Goal: Check status

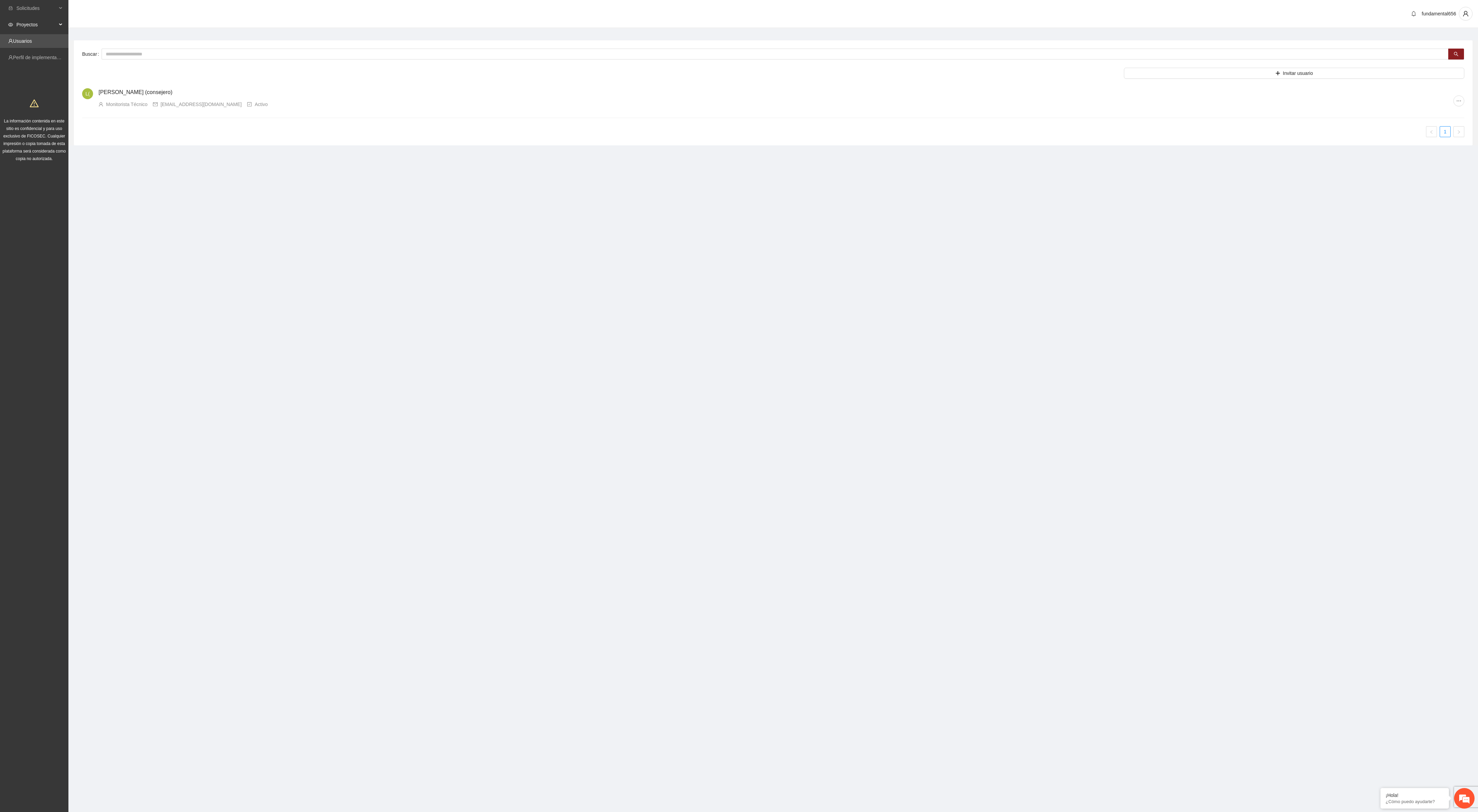
click at [27, 22] on span "Proyectos" at bounding box center [36, 24] width 40 height 13
click at [27, 39] on link "Activos" at bounding box center [24, 41] width 15 height 6
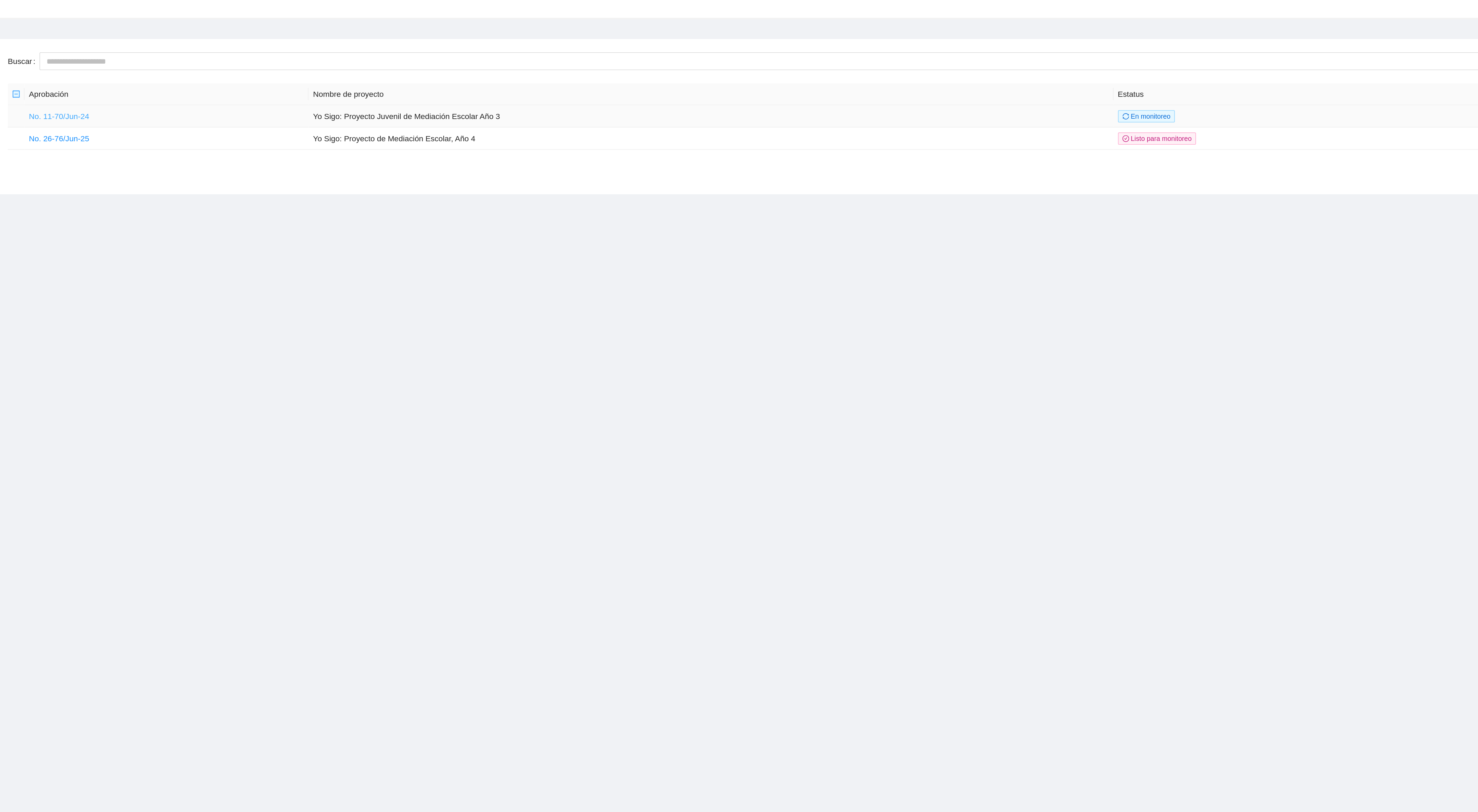
click at [111, 89] on link "No. 11-70/Jun-24" at bounding box center [113, 88] width 37 height 6
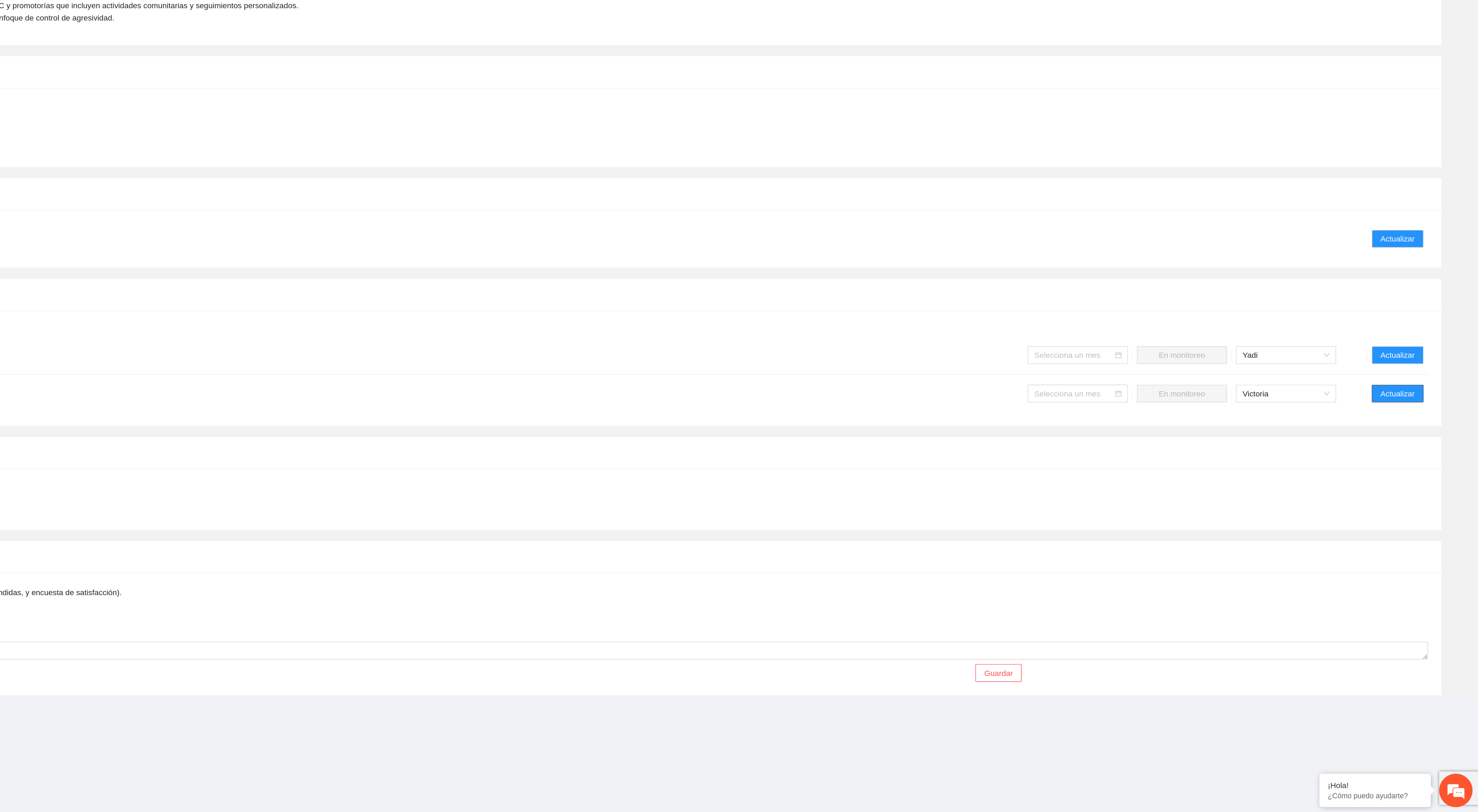
click at [1423, 558] on span "Actualizar" at bounding box center [1429, 554] width 21 height 8
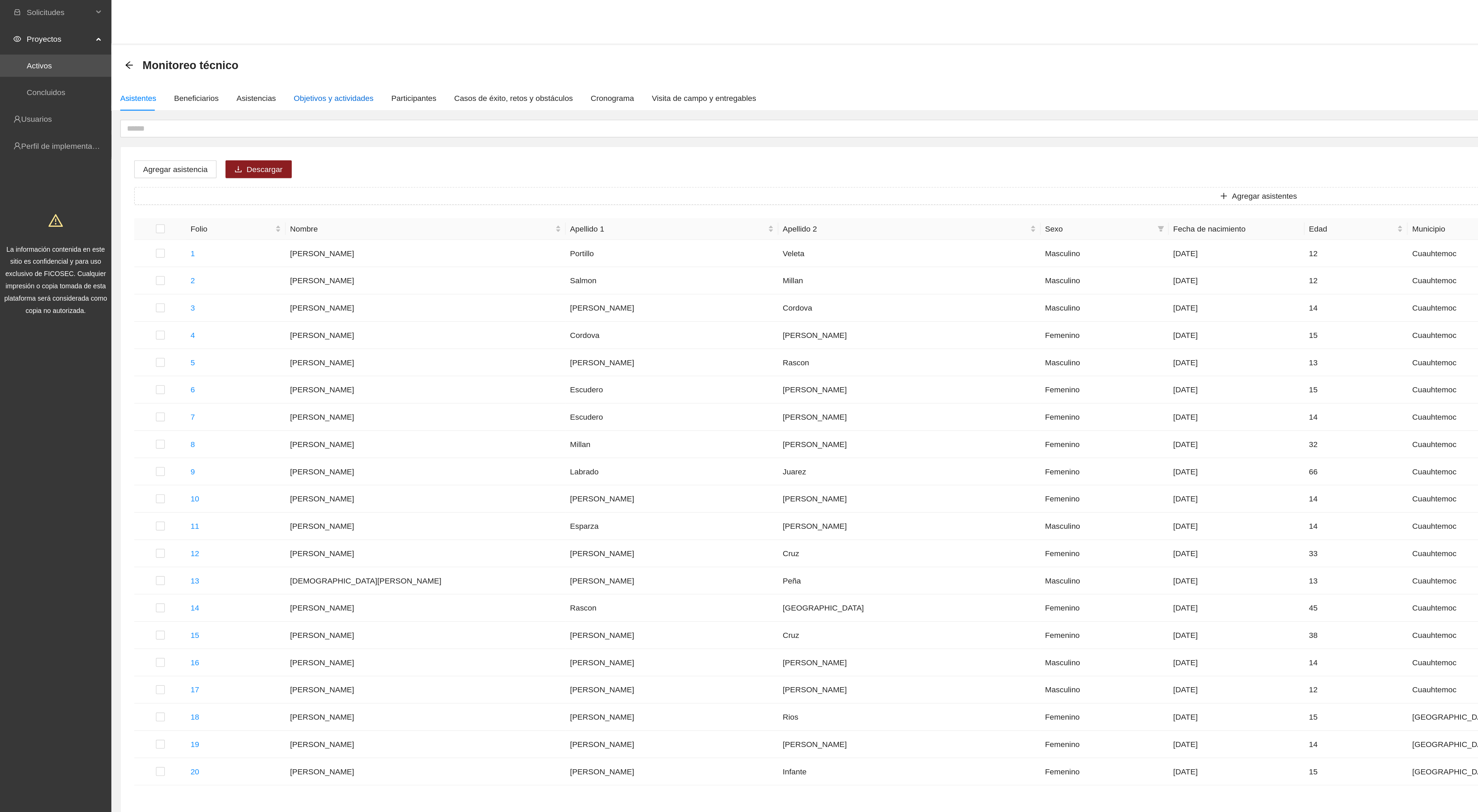
click at [201, 60] on div "Objetivos y actividades" at bounding box center [205, 60] width 49 height 8
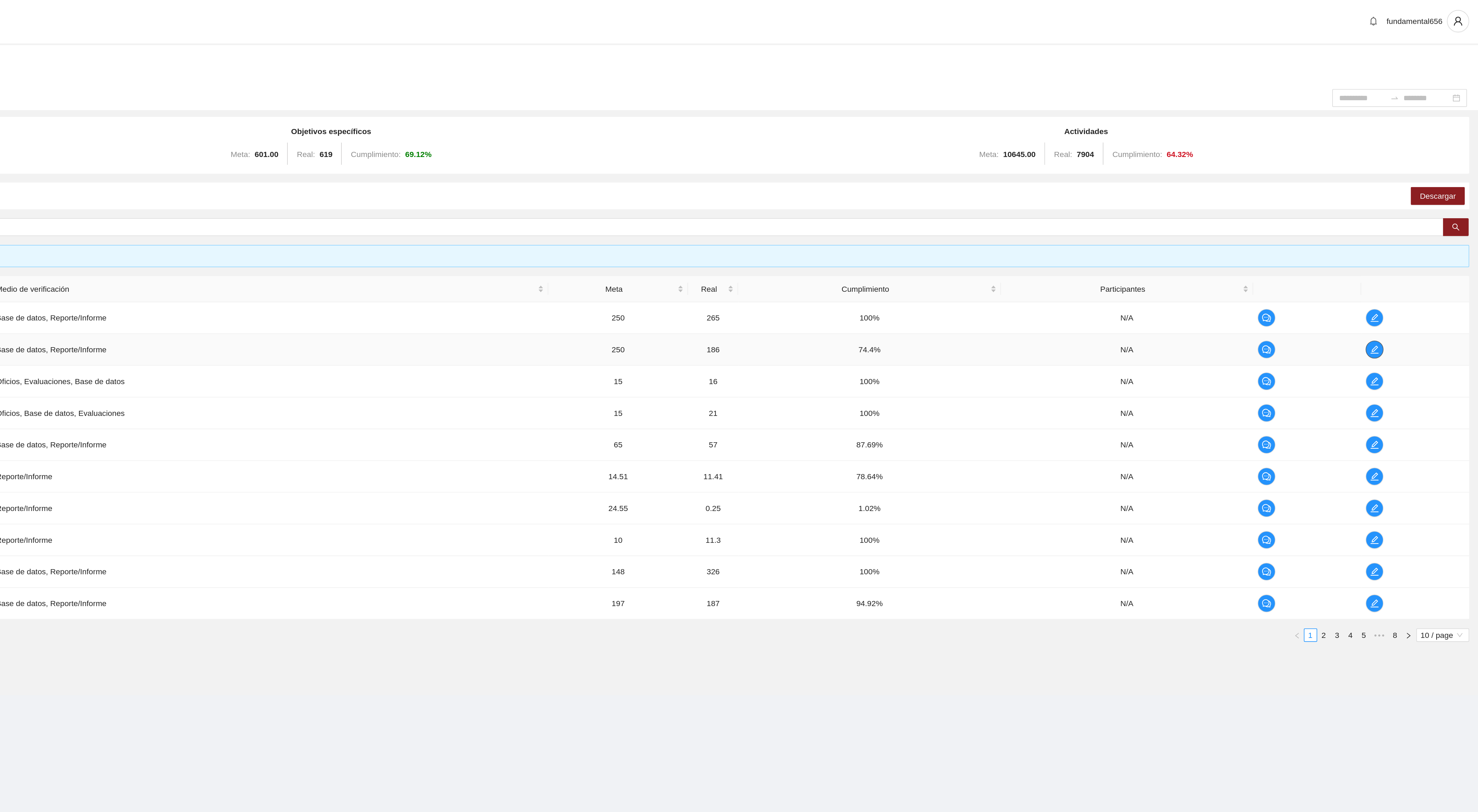
click at [1417, 218] on span "edit" at bounding box center [1414, 216] width 11 height 6
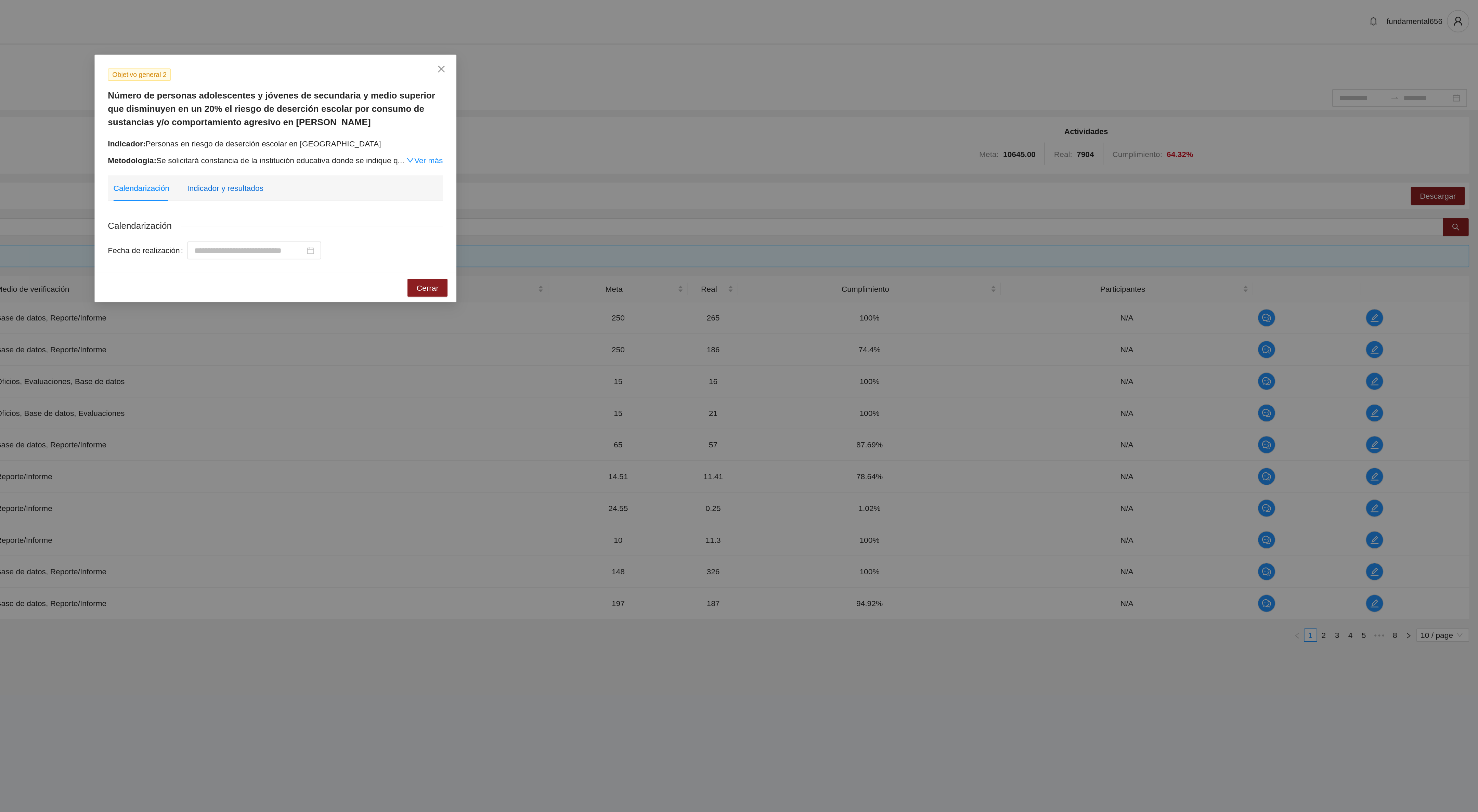
click at [707, 113] on div "Indicador y resultados" at bounding box center [707, 116] width 47 height 8
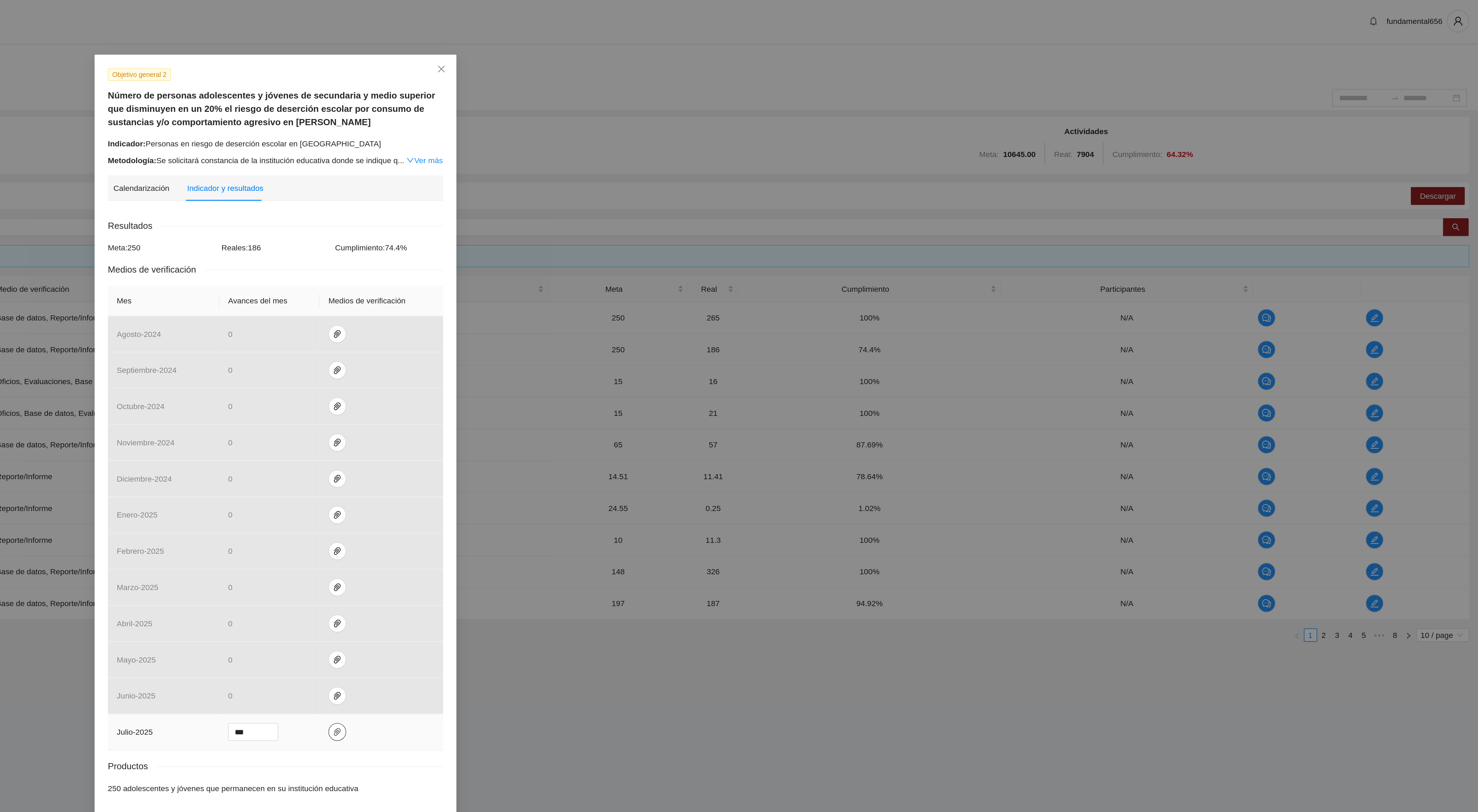
click at [774, 453] on icon "paper-clip" at bounding box center [777, 451] width 6 height 6
click at [779, 425] on link "[DATE].zip" at bounding box center [773, 425] width 89 height 8
click at [772, 432] on link "ObservacionesJulio2025.zip" at bounding box center [773, 435] width 89 height 8
click at [840, 41] on icon "close" at bounding box center [841, 43] width 6 height 6
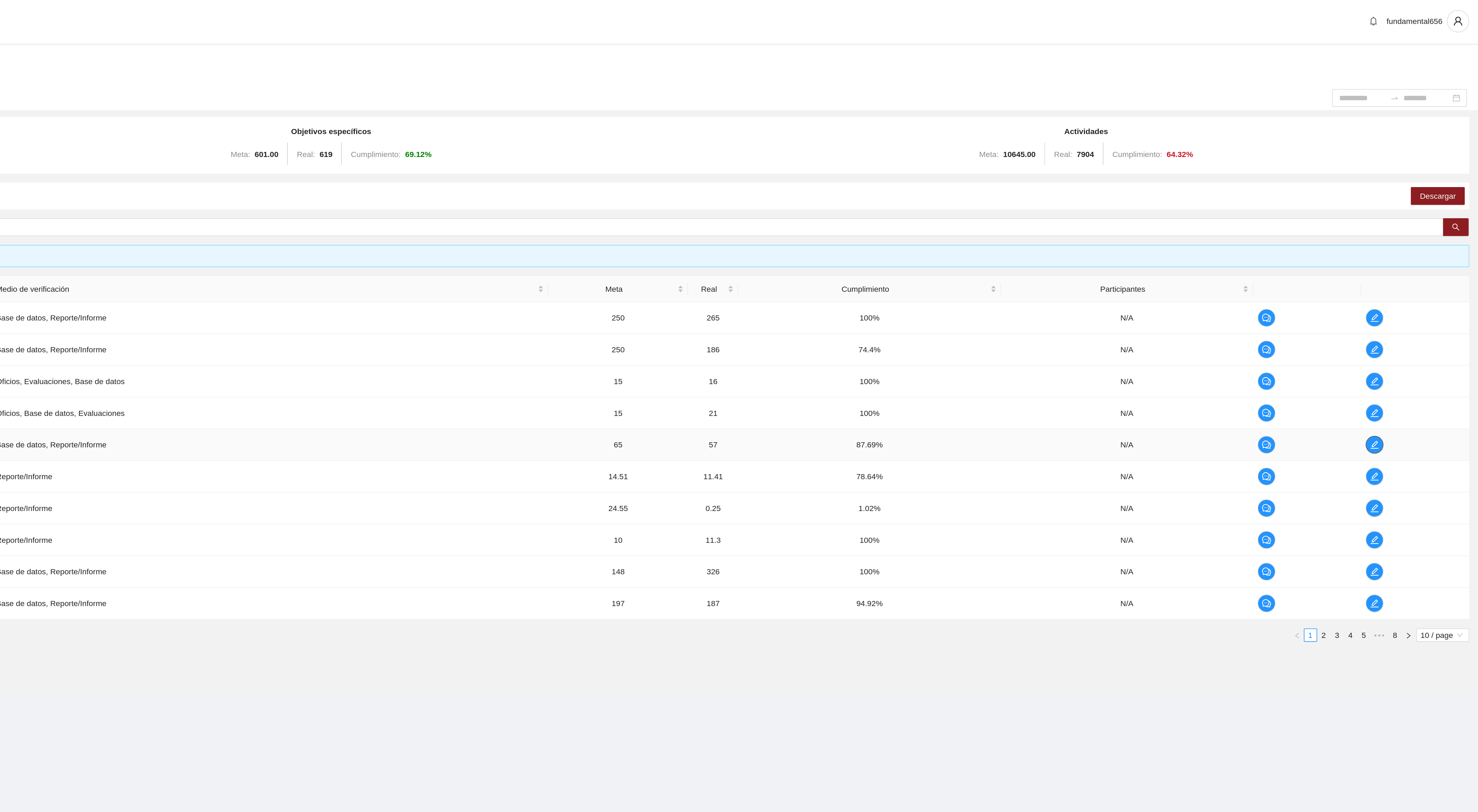
click at [1413, 276] on icon "edit" at bounding box center [1414, 274] width 6 height 6
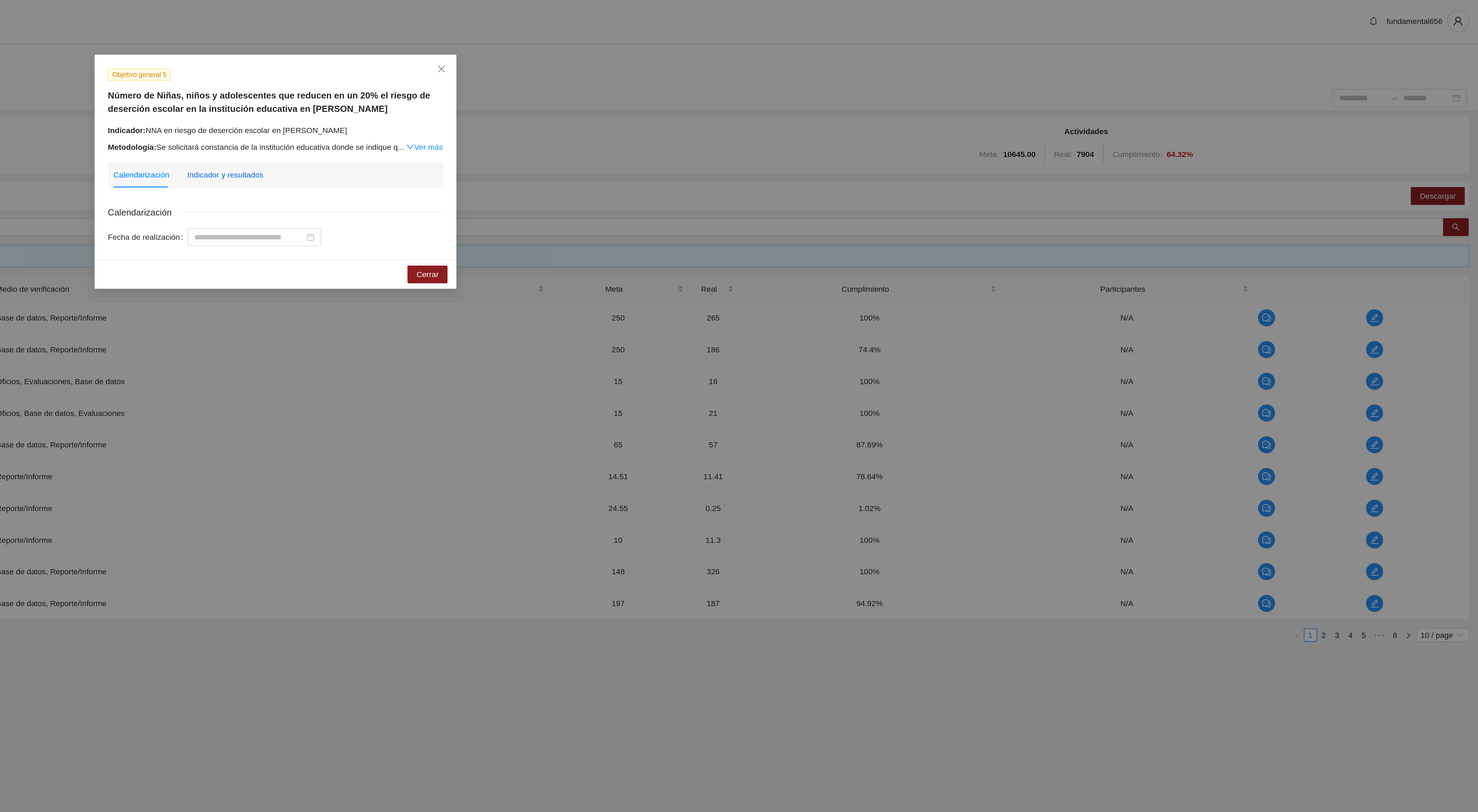
click at [702, 105] on div "Indicador y resultados" at bounding box center [707, 108] width 47 height 8
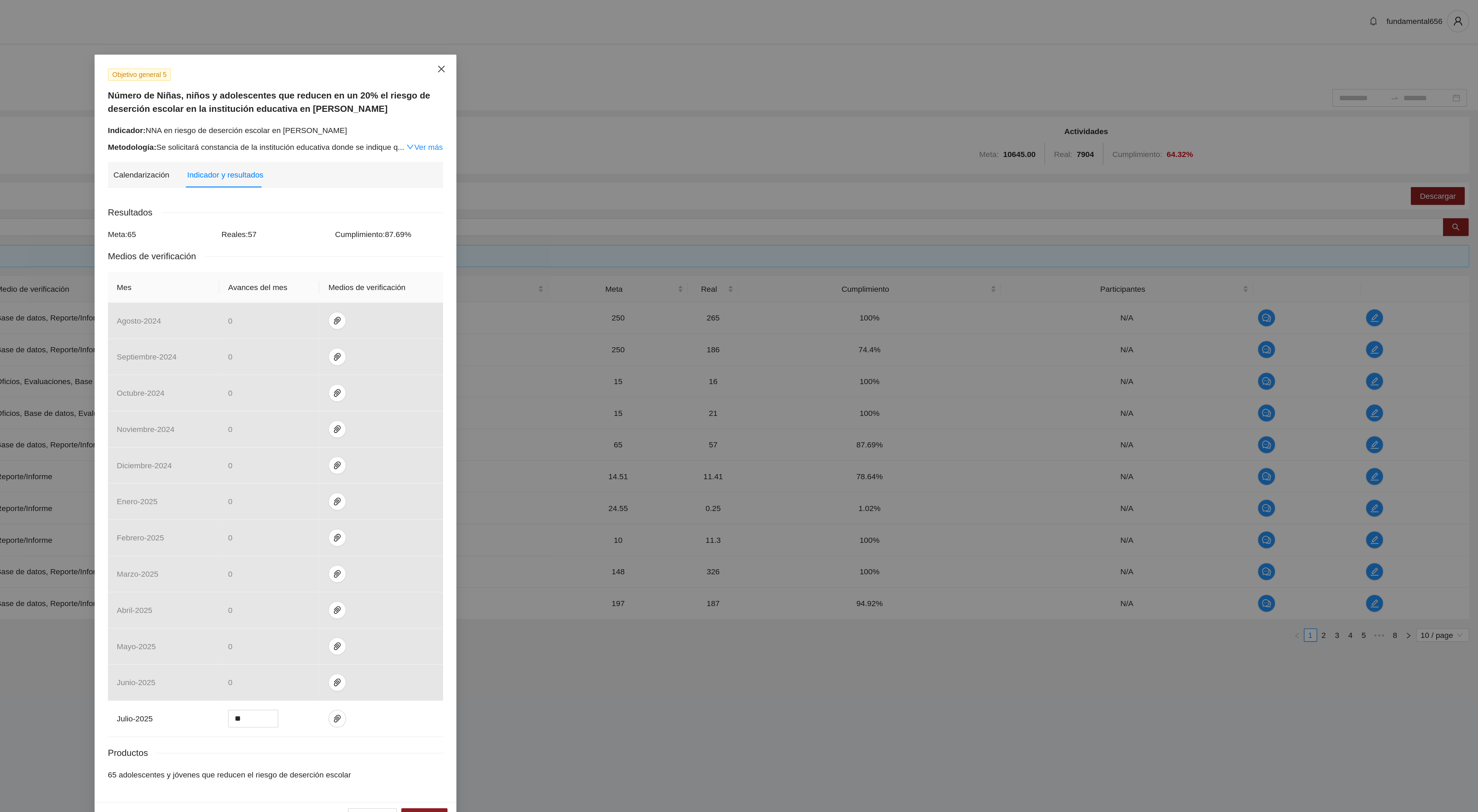
click at [838, 45] on icon "close" at bounding box center [841, 43] width 6 height 6
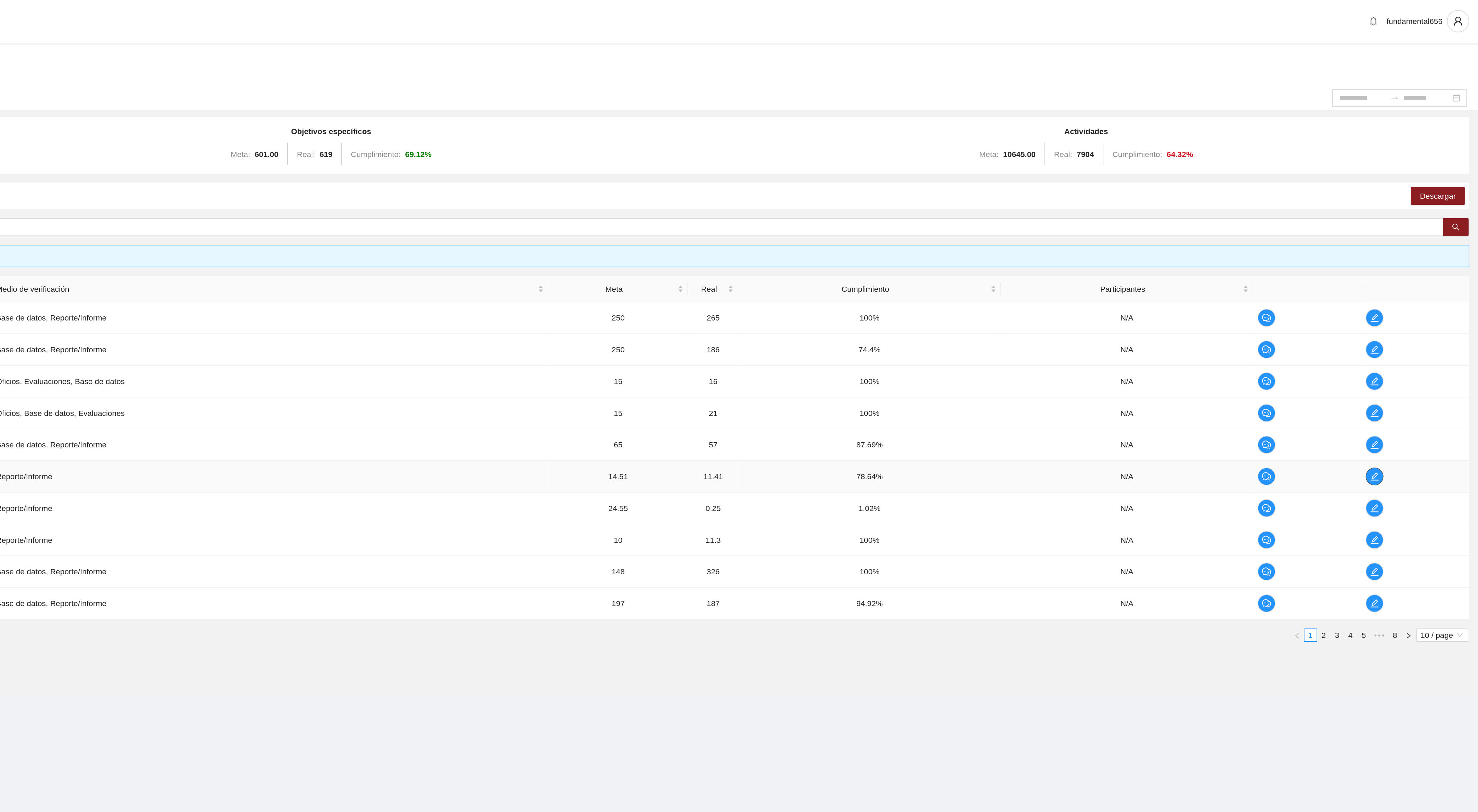
click at [1411, 296] on icon "edit" at bounding box center [1414, 294] width 6 height 6
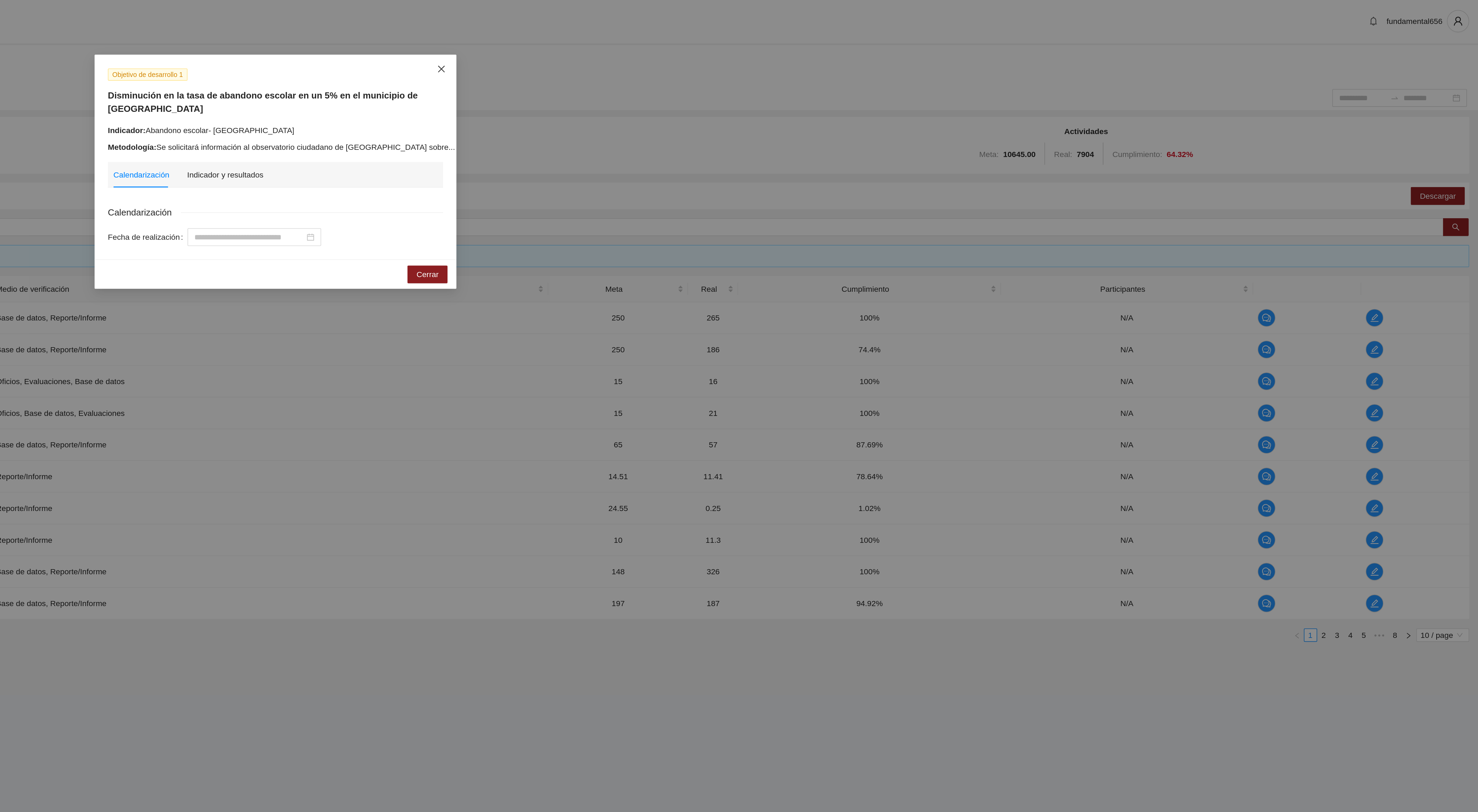
click at [837, 42] on span "Close" at bounding box center [841, 44] width 18 height 18
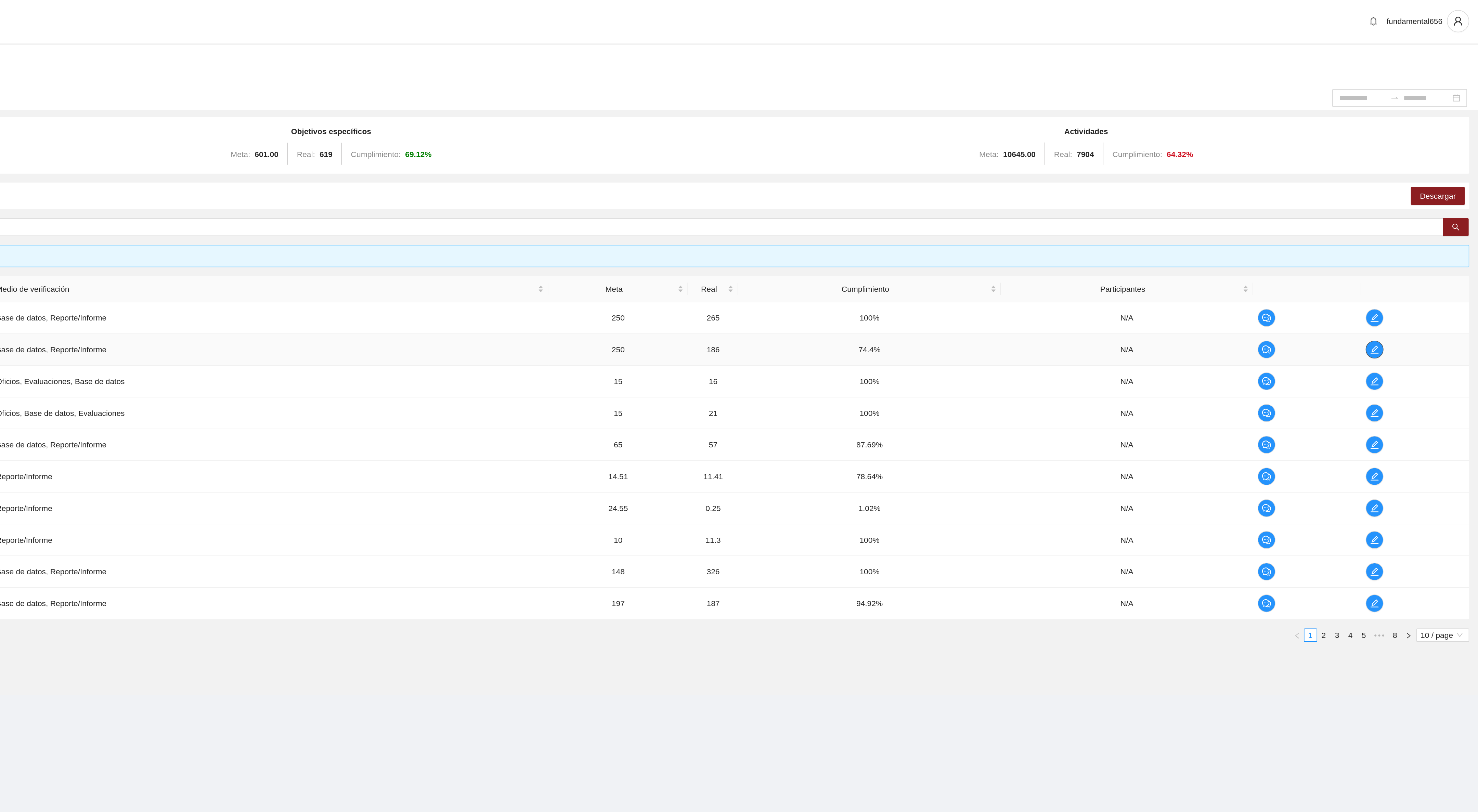
click at [1414, 217] on icon "edit" at bounding box center [1414, 216] width 6 height 6
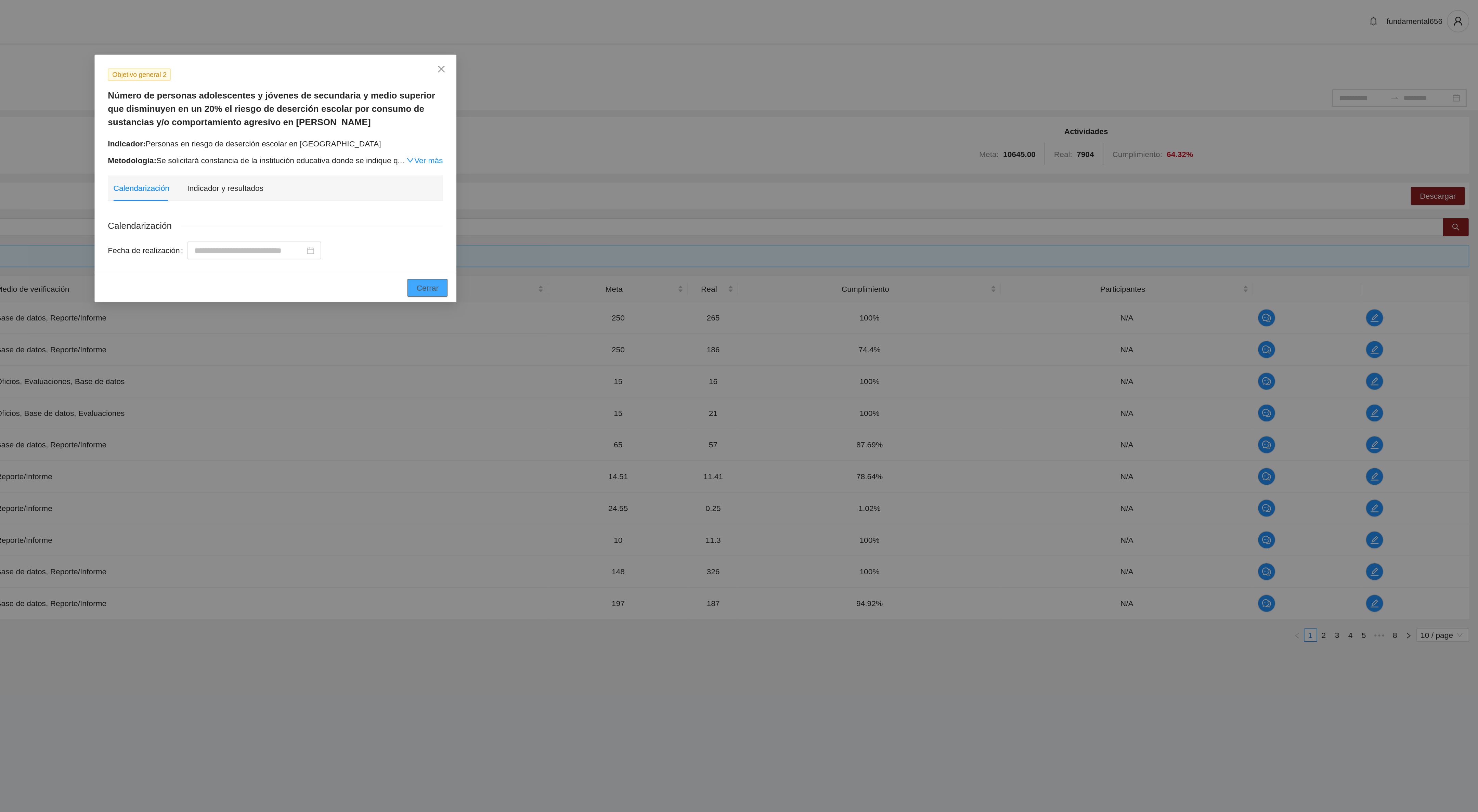
click at [838, 176] on span "Cerrar" at bounding box center [832, 177] width 13 height 8
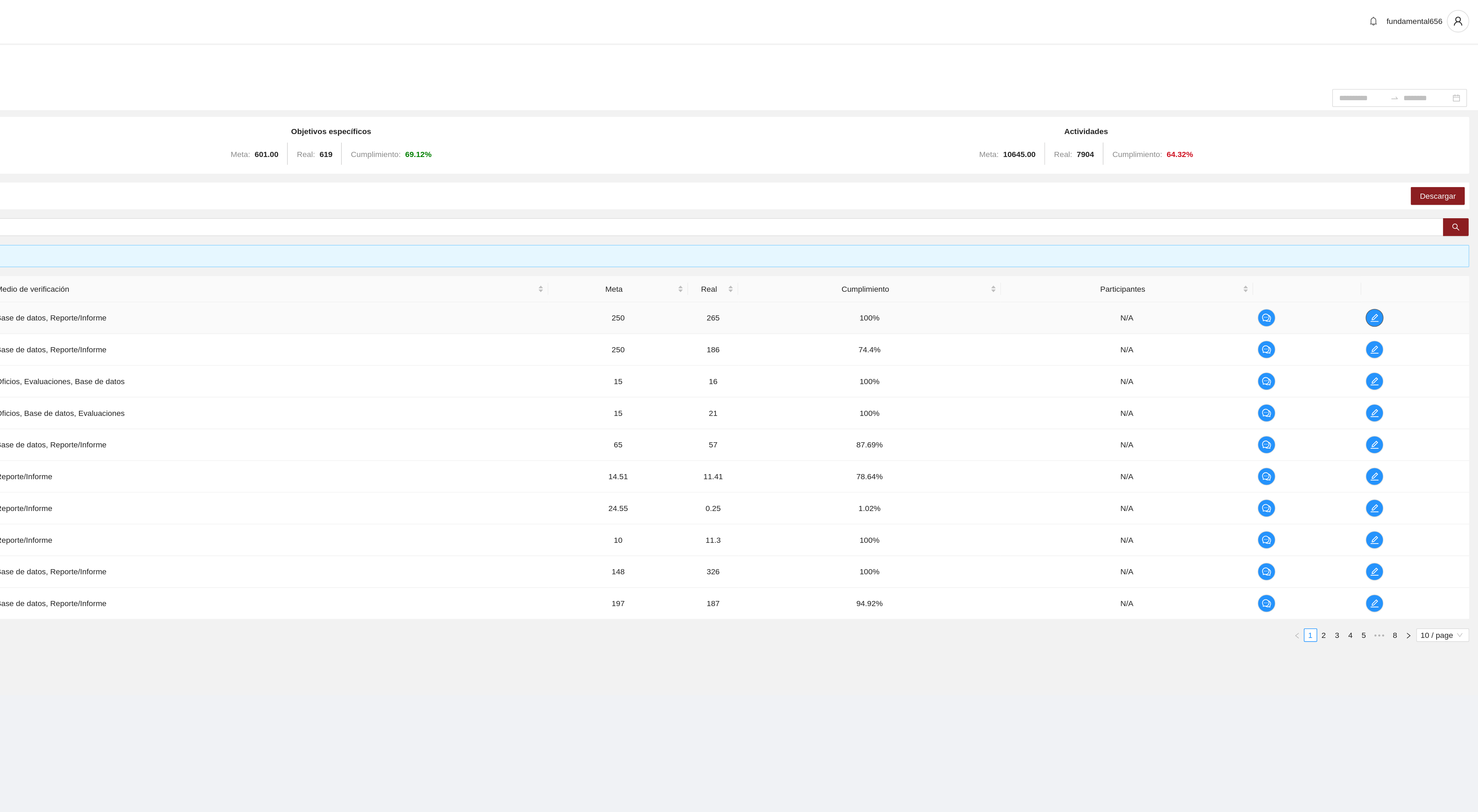
click at [1415, 195] on icon "edit" at bounding box center [1414, 195] width 5 height 5
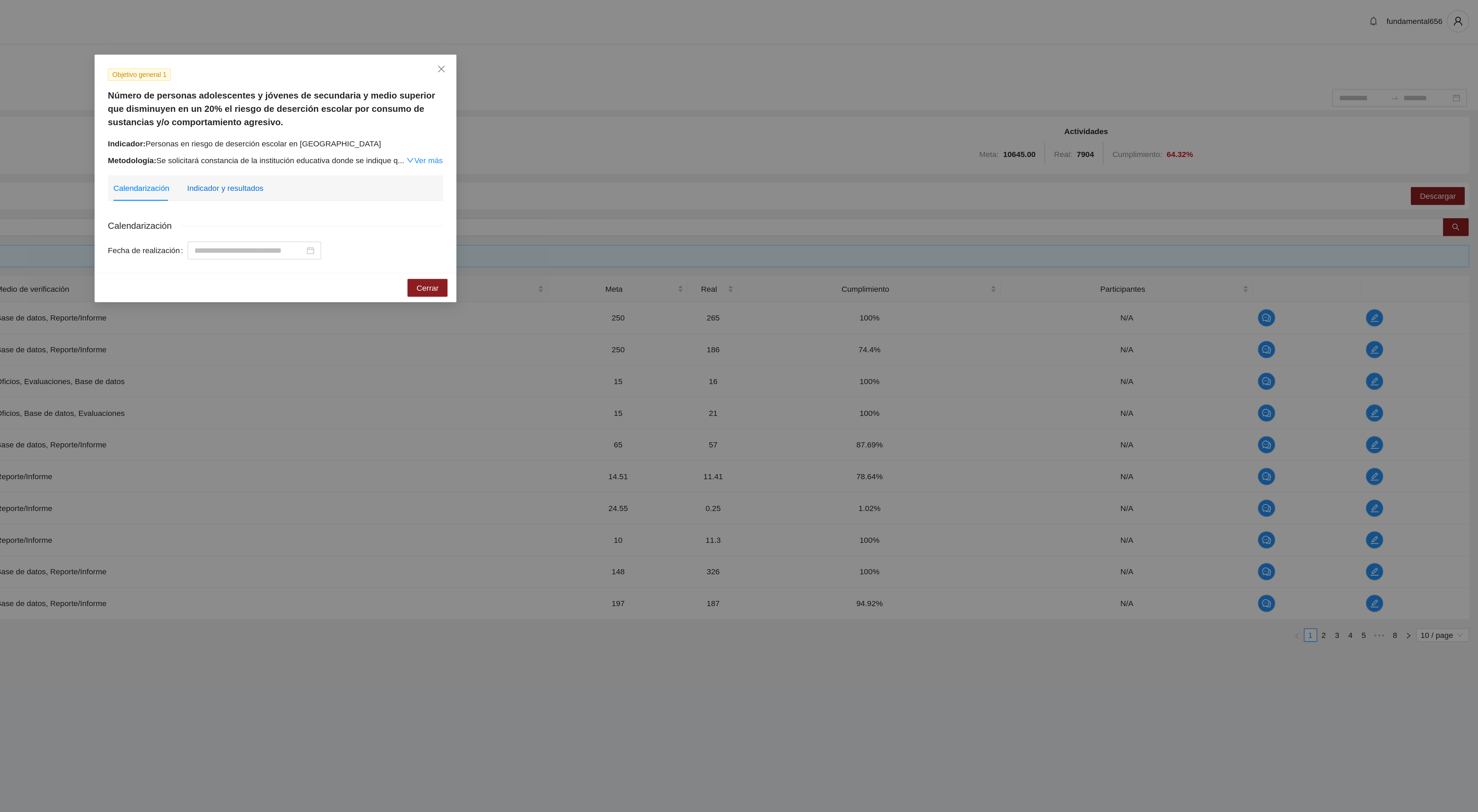
click at [690, 115] on div "Indicador y resultados" at bounding box center [707, 116] width 47 height 8
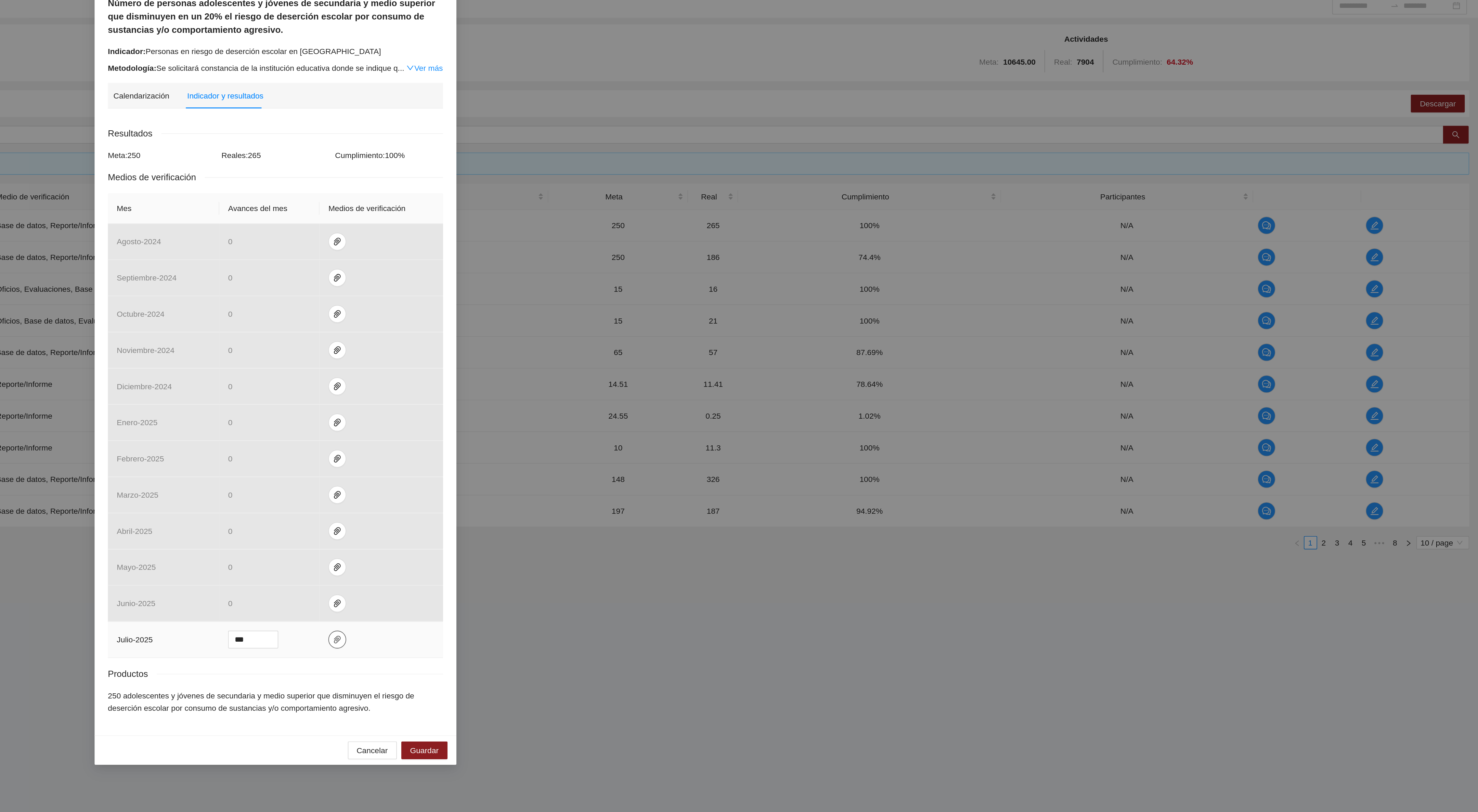
click at [777, 453] on icon "paper-clip" at bounding box center [777, 450] width 4 height 5
click at [754, 425] on link "[DATE].zip" at bounding box center [773, 425] width 89 height 8
click at [755, 436] on link "ObservacionesJulio2025.zip" at bounding box center [773, 435] width 89 height 8
